Goal: Task Accomplishment & Management: Complete application form

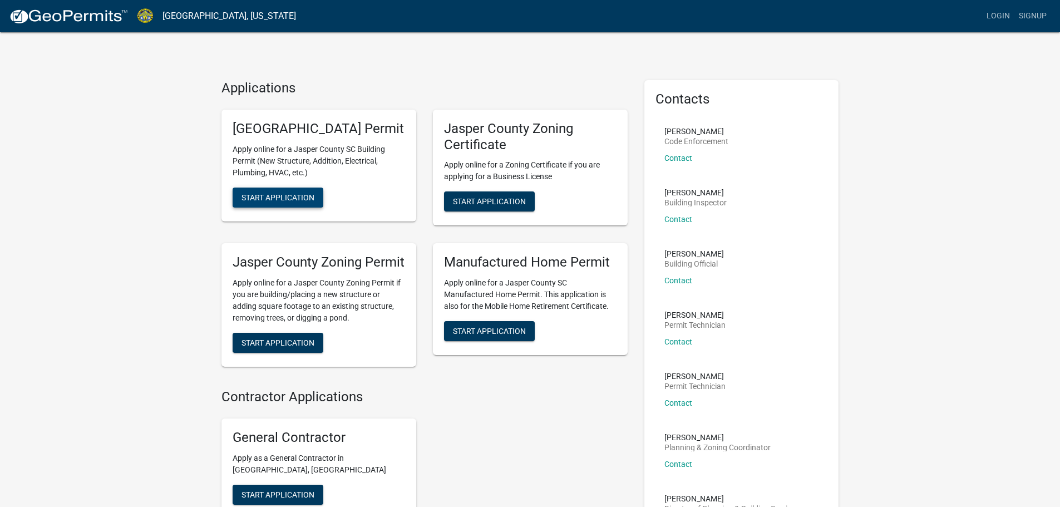
click at [303, 201] on span "Start Application" at bounding box center [277, 196] width 73 height 9
